Goal: Task Accomplishment & Management: Complete application form

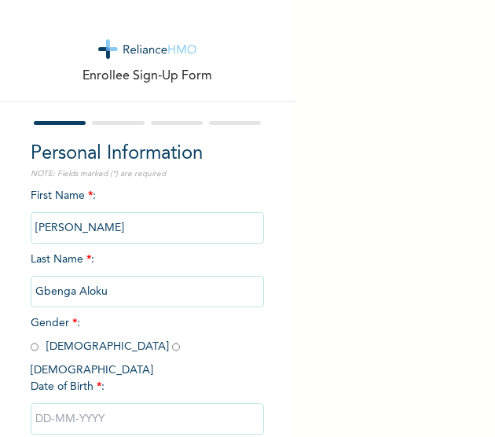
scroll to position [83, 0]
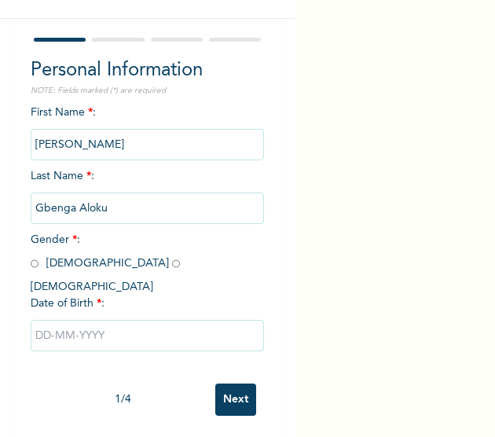
click at [31, 265] on input "radio" at bounding box center [35, 263] width 8 height 15
radio input "true"
click at [35, 324] on input "text" at bounding box center [148, 335] width 234 height 31
select select "7"
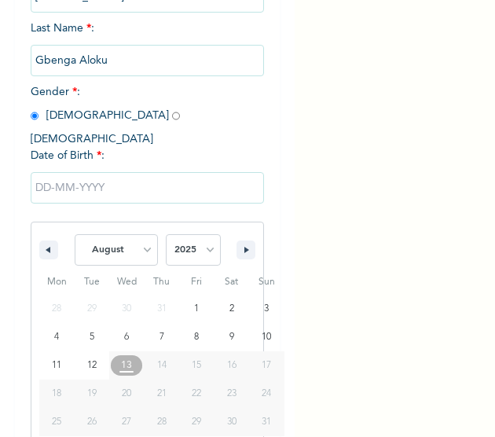
scroll to position [243, 0]
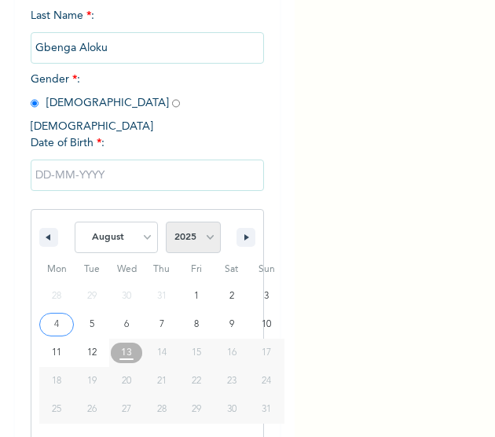
click at [193, 221] on select "2025 2024 2023 2022 2021 2020 2019 2018 2017 2016 2015 2014 2013 2012 2011 2010…" at bounding box center [193, 236] width 55 height 31
select select "1971"
click at [166, 221] on select "2025 2024 2023 2022 2021 2020 2019 2018 2017 2016 2015 2014 2013 2012 2011 2010…" at bounding box center [193, 236] width 55 height 31
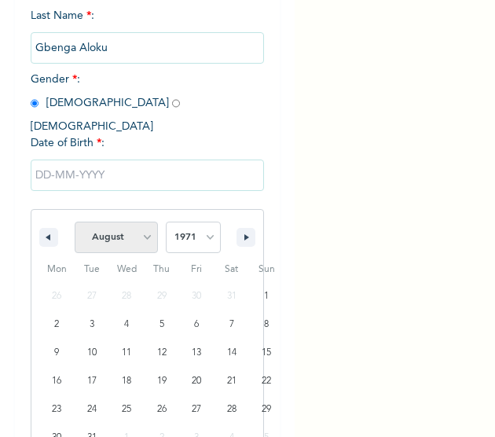
click at [122, 224] on select "January February March April May June July August September October November De…" at bounding box center [116, 236] width 83 height 31
select select "2"
click at [75, 221] on select "January February March April May June July August September October November De…" at bounding box center [116, 236] width 83 height 31
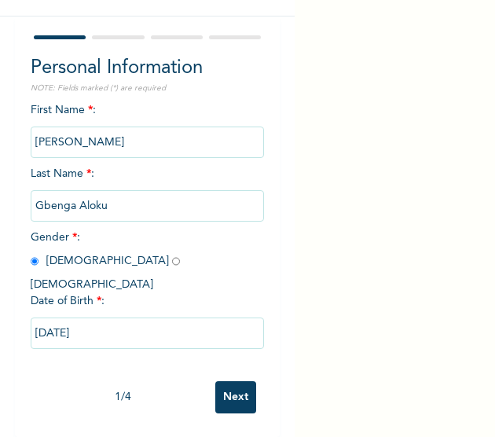
type input "03/18/1971"
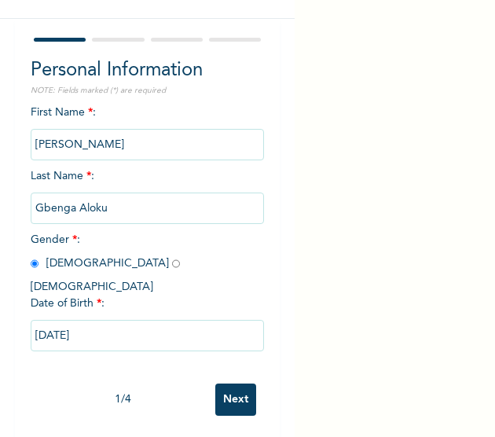
click at [228, 383] on input "Next" at bounding box center [235, 399] width 41 height 32
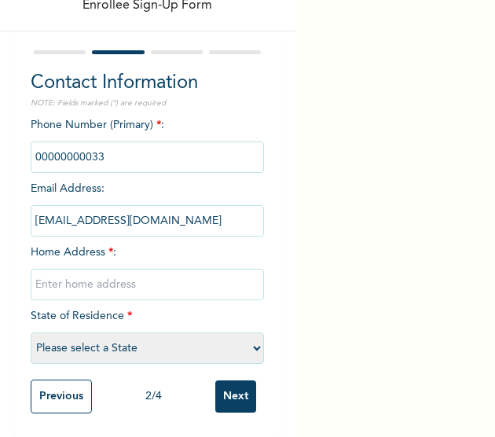
click at [71, 279] on input "text" at bounding box center [148, 284] width 234 height 31
type input "[GEOGRAPHIC_DATA]"
select select "25"
click at [220, 381] on input "Next" at bounding box center [235, 396] width 41 height 32
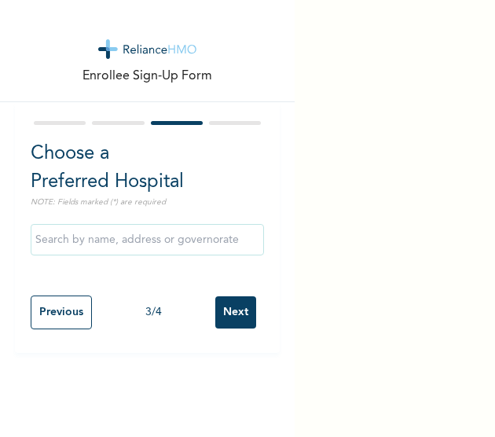
click at [218, 314] on input "Next" at bounding box center [235, 312] width 41 height 32
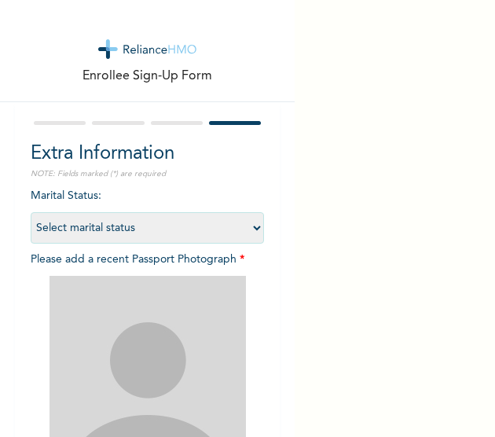
click at [132, 224] on select "Select marital status [DEMOGRAPHIC_DATA] Married [DEMOGRAPHIC_DATA] Widow/[DEMO…" at bounding box center [148, 227] width 234 height 31
select select "2"
click at [31, 212] on select "Select marital status [DEMOGRAPHIC_DATA] Married [DEMOGRAPHIC_DATA] Widow/[DEMO…" at bounding box center [148, 227] width 234 height 31
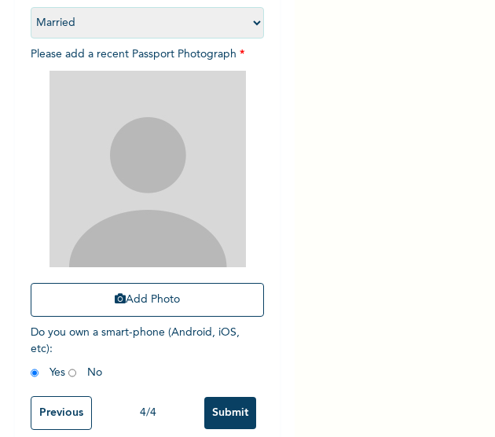
scroll to position [207, 0]
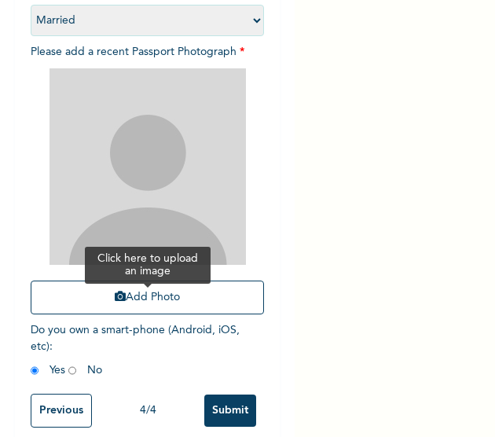
click at [121, 305] on button "Add Photo" at bounding box center [148, 297] width 234 height 34
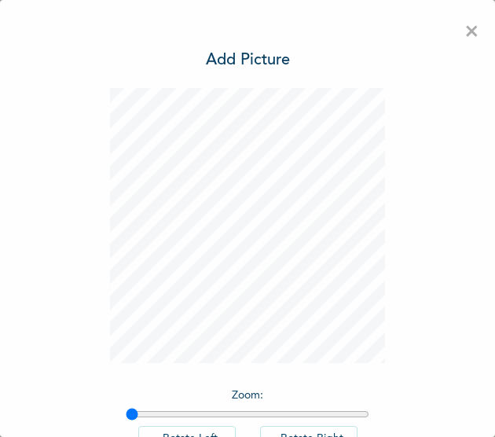
scroll to position [111, 0]
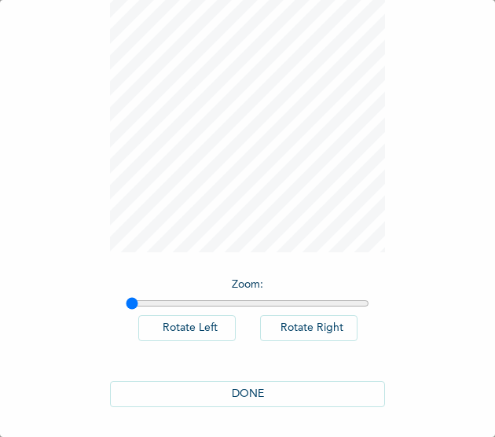
click at [225, 393] on button "DONE" at bounding box center [247, 394] width 275 height 26
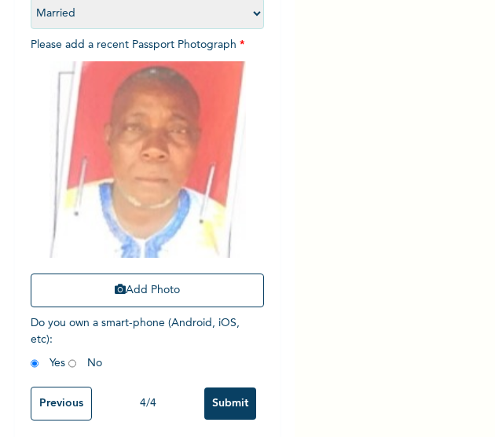
scroll to position [218, 0]
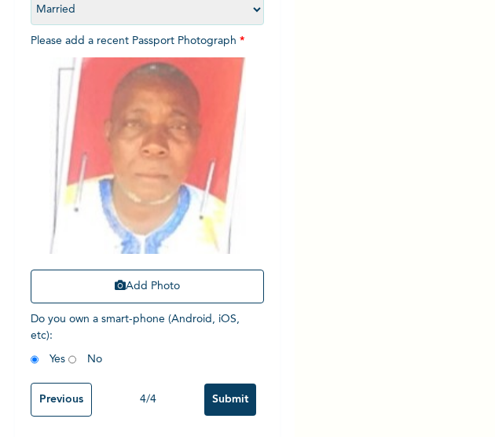
click at [225, 393] on input "Submit" at bounding box center [230, 399] width 52 height 32
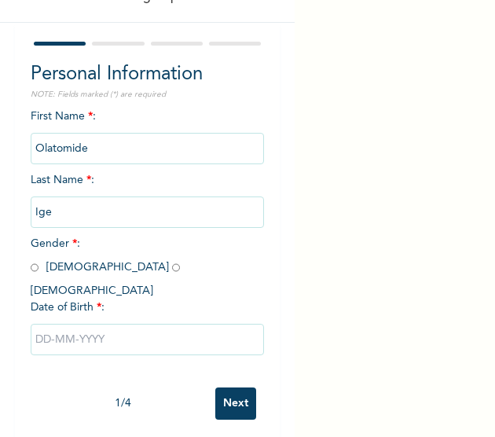
scroll to position [83, 0]
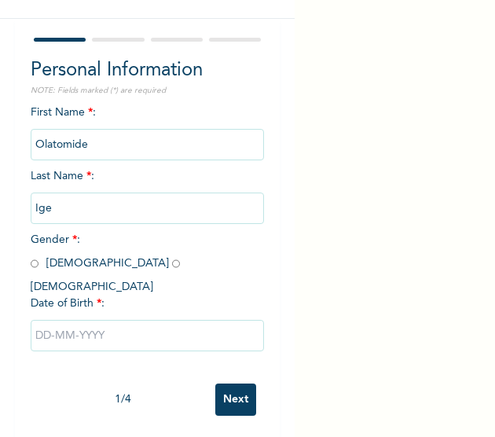
click at [36, 265] on input "radio" at bounding box center [35, 263] width 8 height 15
radio input "true"
click at [79, 321] on input "text" at bounding box center [148, 335] width 234 height 31
select select "7"
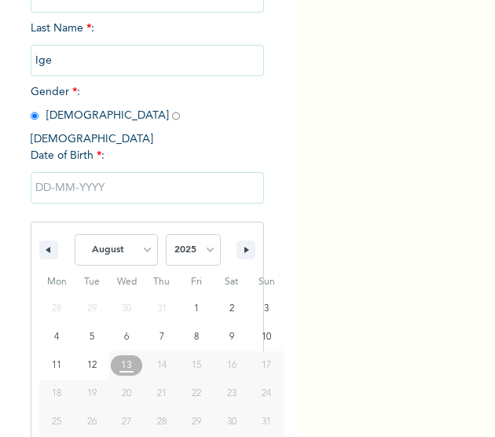
scroll to position [243, 0]
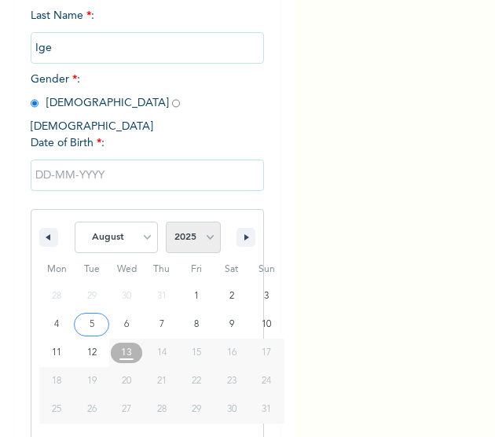
click at [181, 226] on select "2025 2024 2023 2022 2021 2020 2019 2018 2017 2016 2015 2014 2013 2012 2011 2010…" at bounding box center [193, 236] width 55 height 31
select select "1964"
click at [166, 221] on select "2025 2024 2023 2022 2021 2020 2019 2018 2017 2016 2015 2014 2013 2012 2011 2010…" at bounding box center [193, 236] width 55 height 31
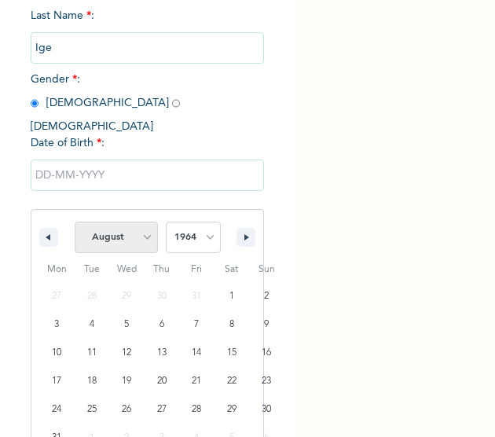
click at [126, 233] on select "January February March April May June July August September October November De…" at bounding box center [116, 236] width 83 height 31
select select "4"
click at [75, 221] on select "January February March April May June July August September October November De…" at bounding box center [116, 236] width 83 height 31
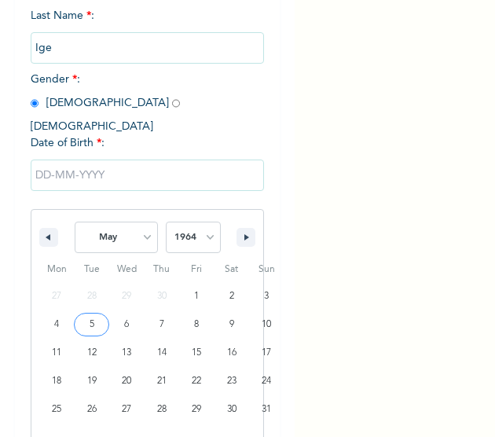
type input "[DATE]"
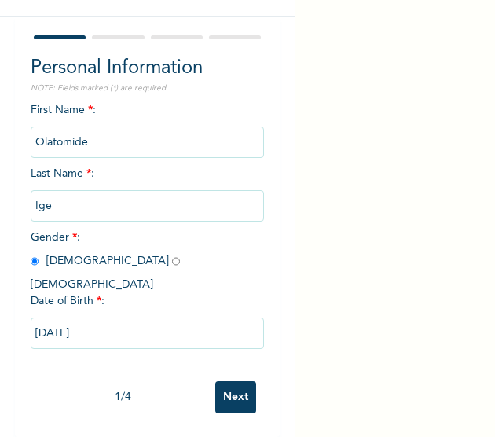
scroll to position [83, 0]
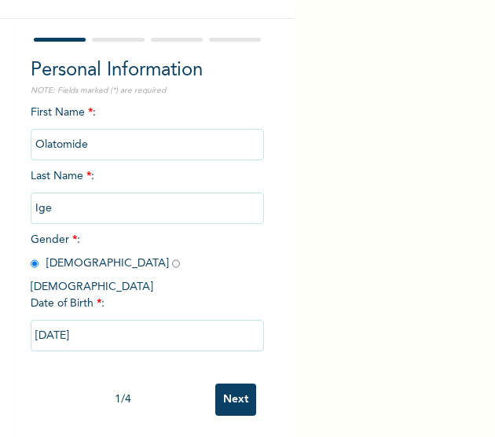
click at [215, 391] on input "Next" at bounding box center [235, 399] width 41 height 32
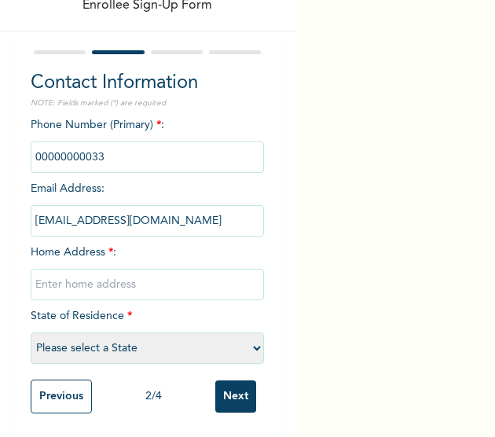
click at [88, 269] on input "text" at bounding box center [148, 284] width 234 height 31
type input "[GEOGRAPHIC_DATA]"
select select "25"
click at [229, 380] on input "Next" at bounding box center [235, 396] width 41 height 32
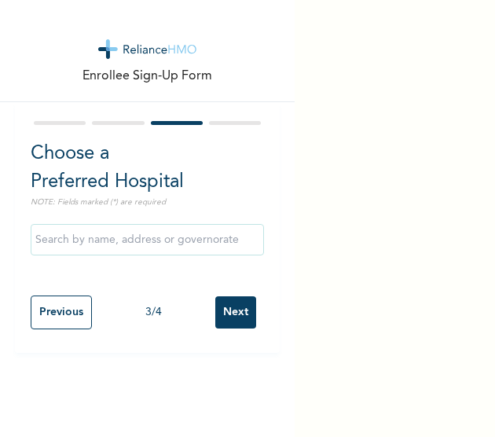
click at [221, 304] on input "Next" at bounding box center [235, 312] width 41 height 32
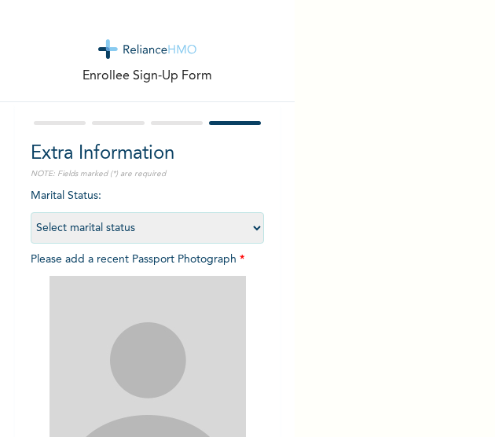
click at [145, 230] on select "Select marital status [DEMOGRAPHIC_DATA] Married [DEMOGRAPHIC_DATA] Widow/[DEMO…" at bounding box center [148, 227] width 234 height 31
select select "2"
click at [31, 212] on select "Select marital status [DEMOGRAPHIC_DATA] Married [DEMOGRAPHIC_DATA] Widow/[DEMO…" at bounding box center [148, 227] width 234 height 31
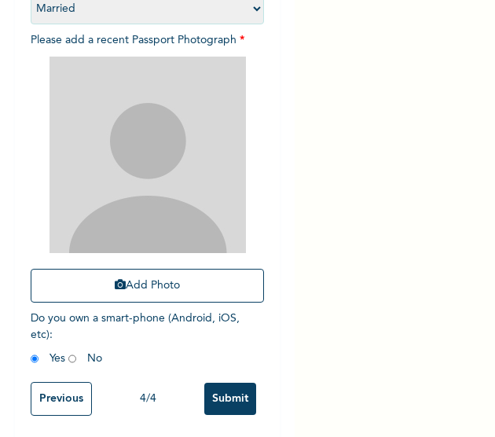
scroll to position [235, 0]
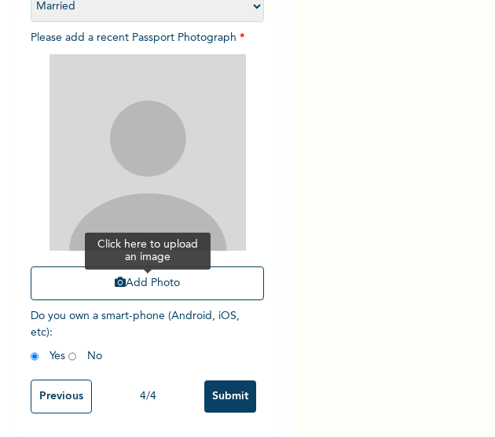
click at [138, 274] on button "Add Photo" at bounding box center [148, 283] width 234 height 34
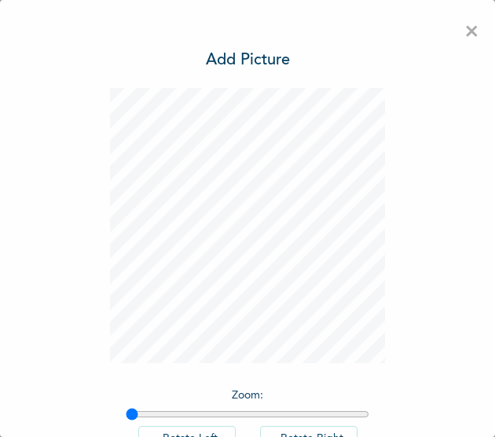
scroll to position [111, 0]
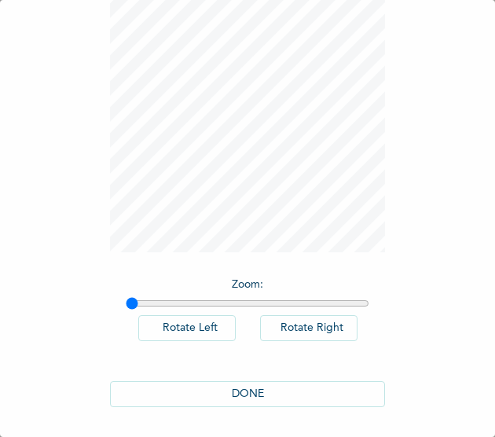
click at [235, 387] on button "DONE" at bounding box center [247, 394] width 275 height 26
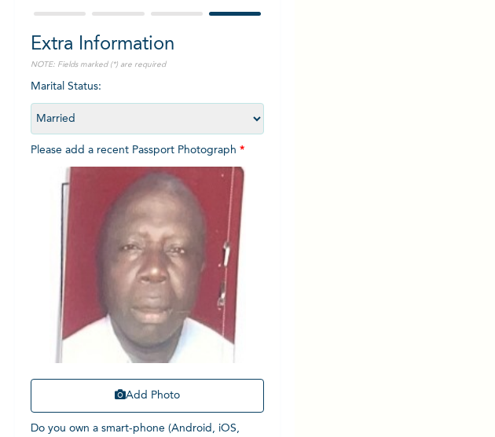
scroll to position [235, 0]
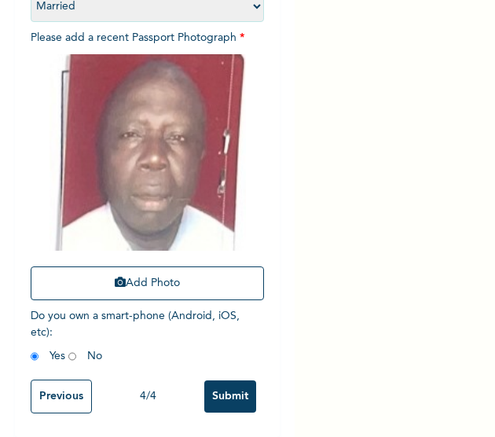
click at [226, 389] on input "Submit" at bounding box center [230, 396] width 52 height 32
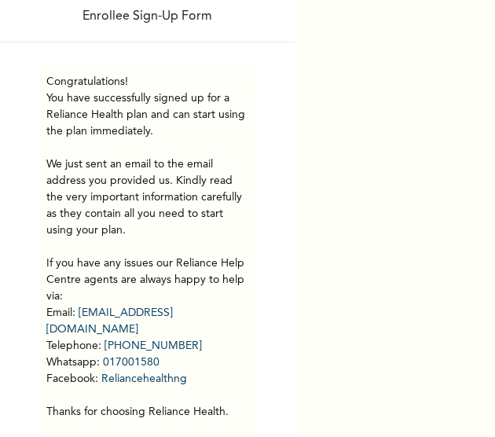
scroll to position [119, 0]
